Goal: Navigation & Orientation: Find specific page/section

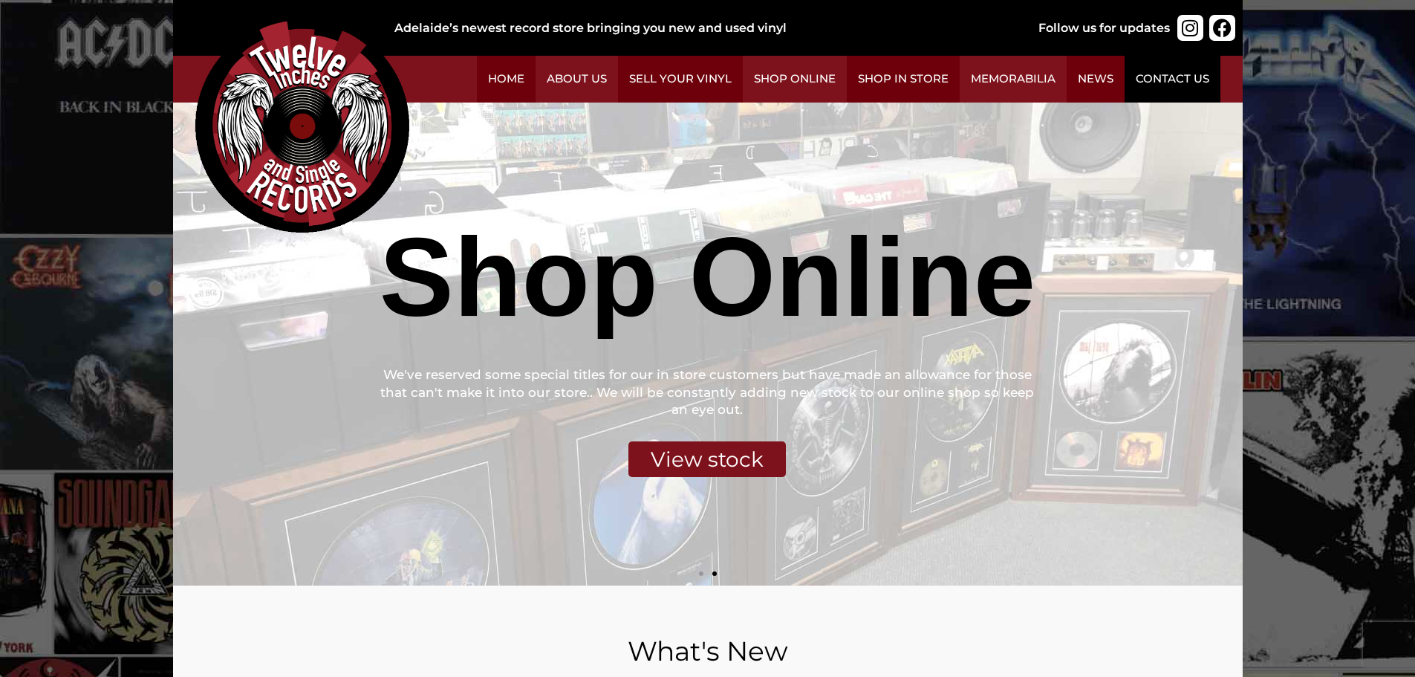
click at [1150, 72] on link "Contact Us" at bounding box center [1172, 79] width 96 height 47
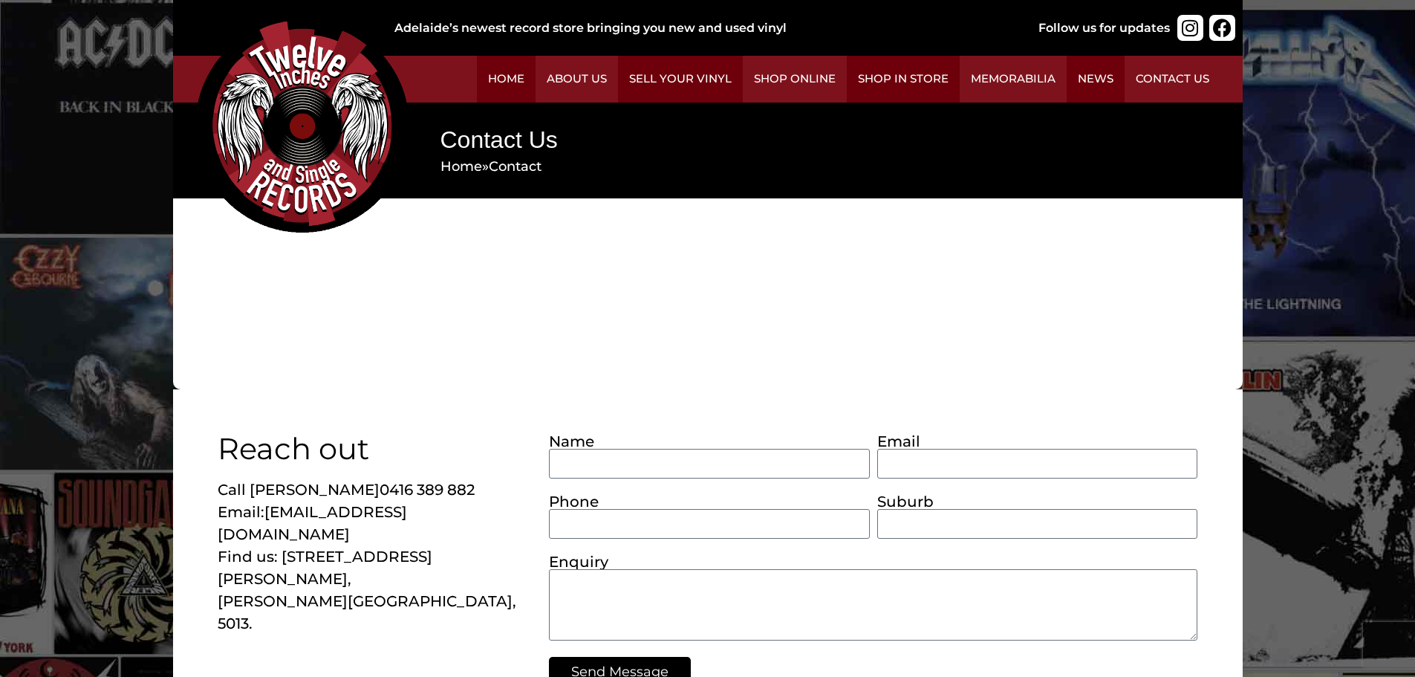
scroll to position [602, 0]
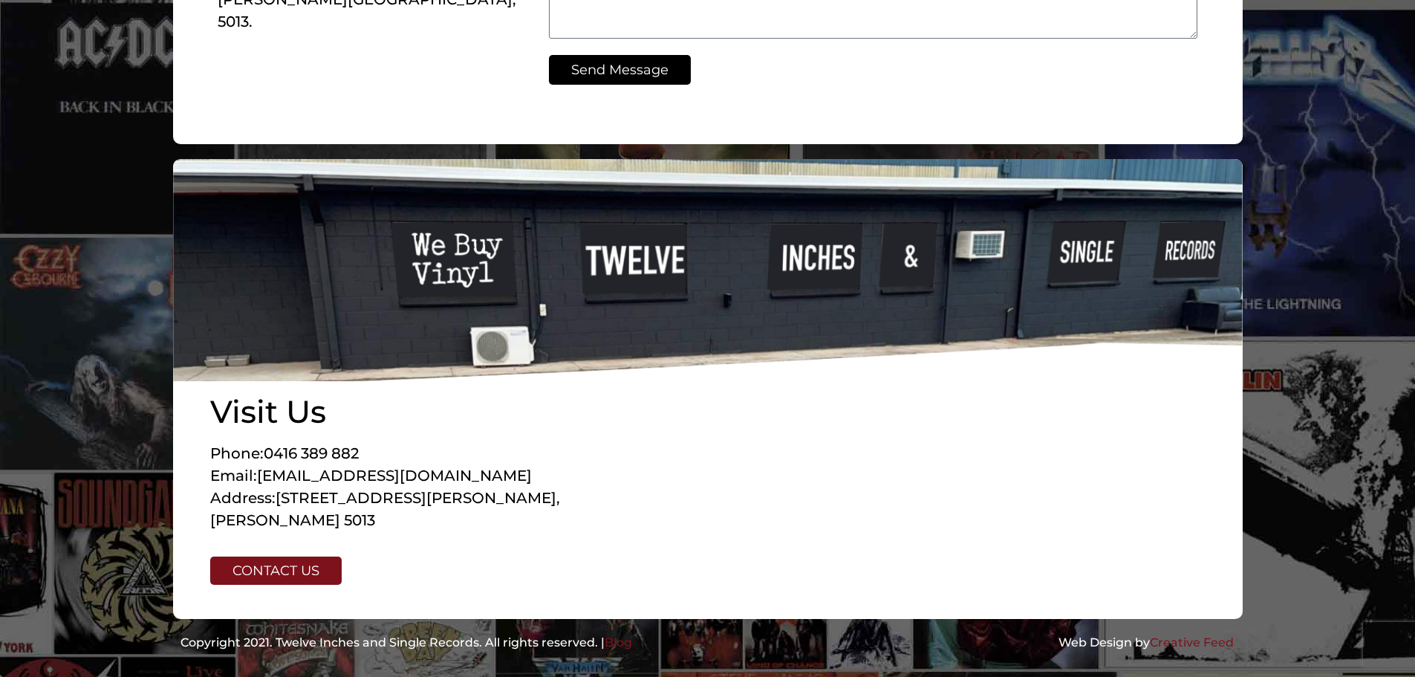
click at [303, 517] on link "32 Wingfield Rd, Wingfield SA 5013" at bounding box center [385, 509] width 350 height 40
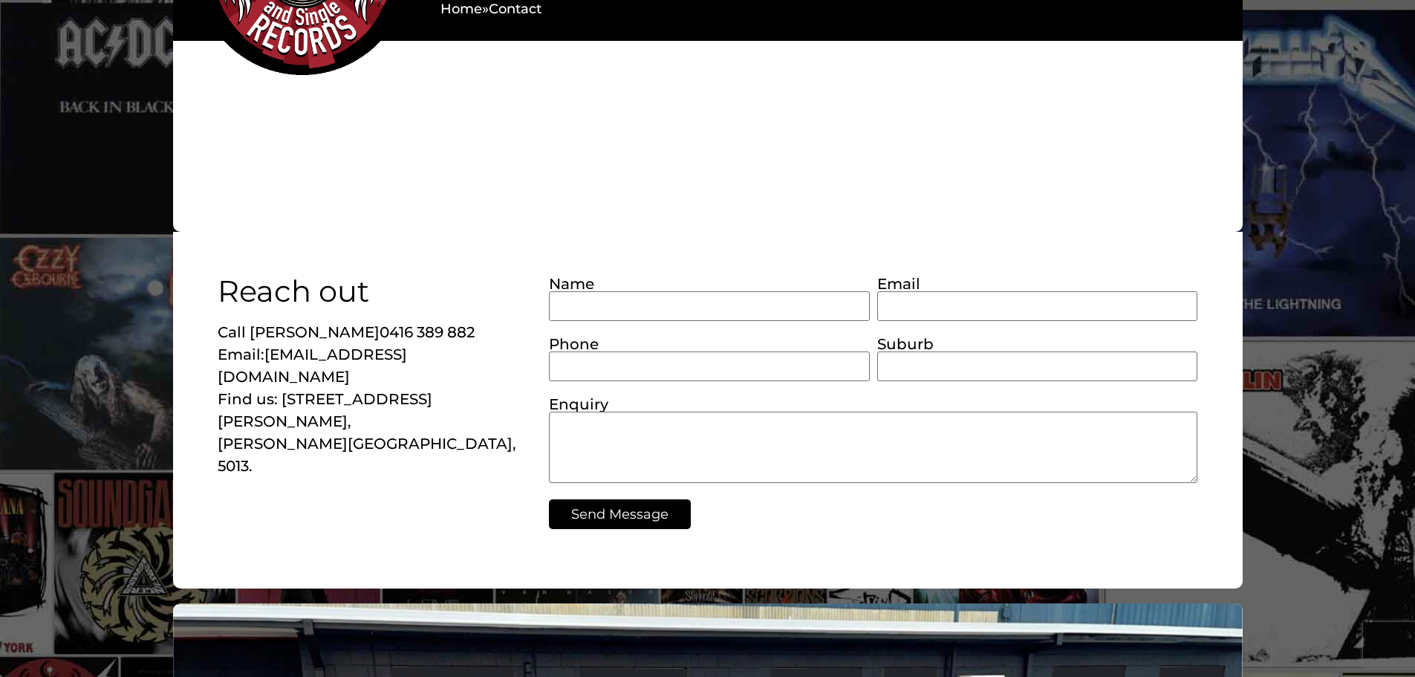
scroll to position [0, 0]
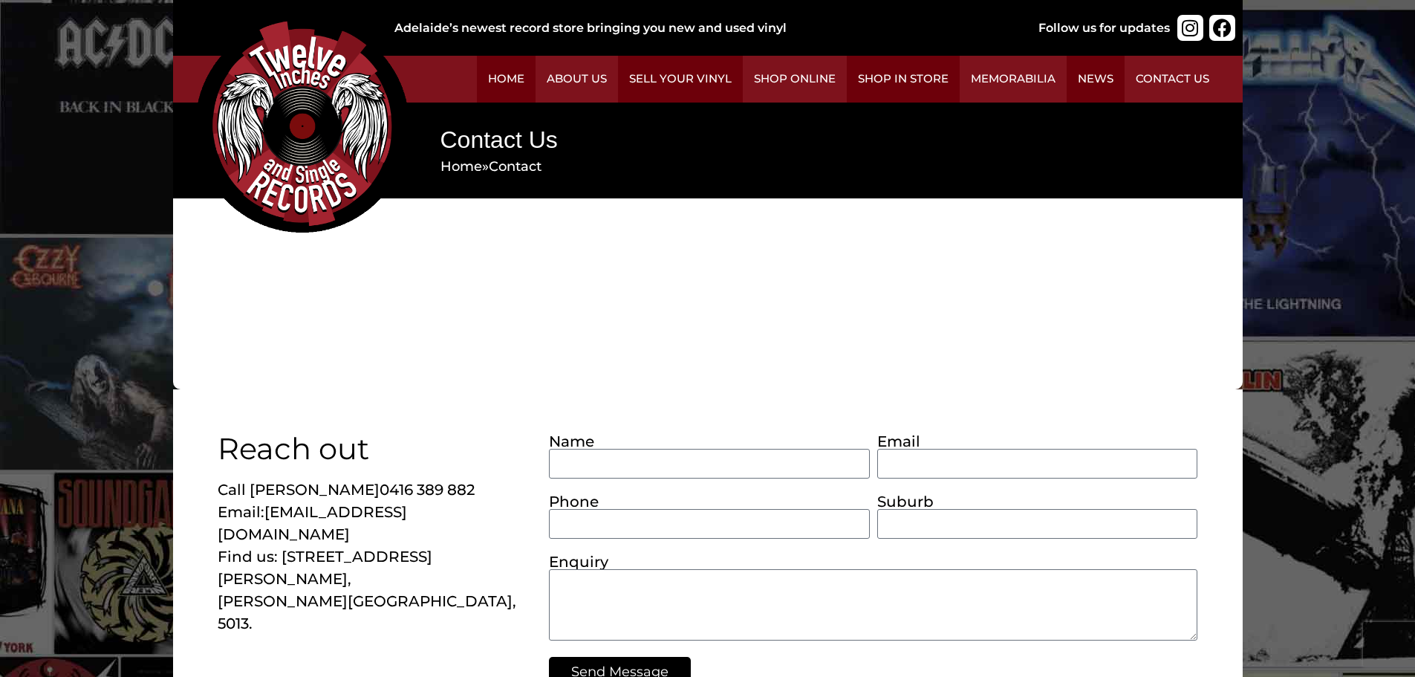
click at [125, 307] on section at bounding box center [707, 293] width 1415 height 191
click at [677, 77] on link "Sell Your Vinyl" at bounding box center [680, 79] width 125 height 47
